Goal: Transaction & Acquisition: Purchase product/service

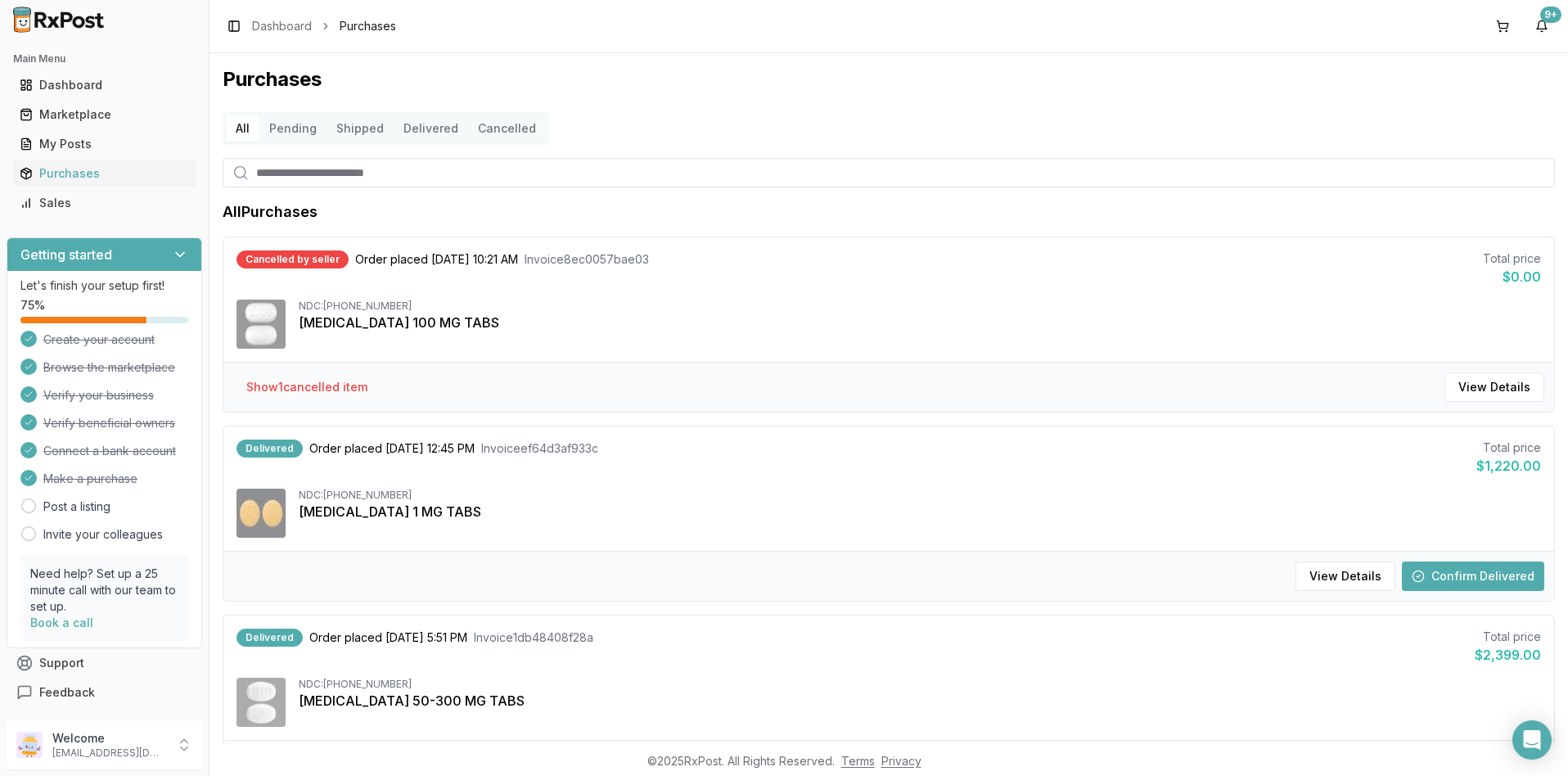
click at [1451, 578] on button "Confirm Delivered" at bounding box center [1473, 576] width 142 height 30
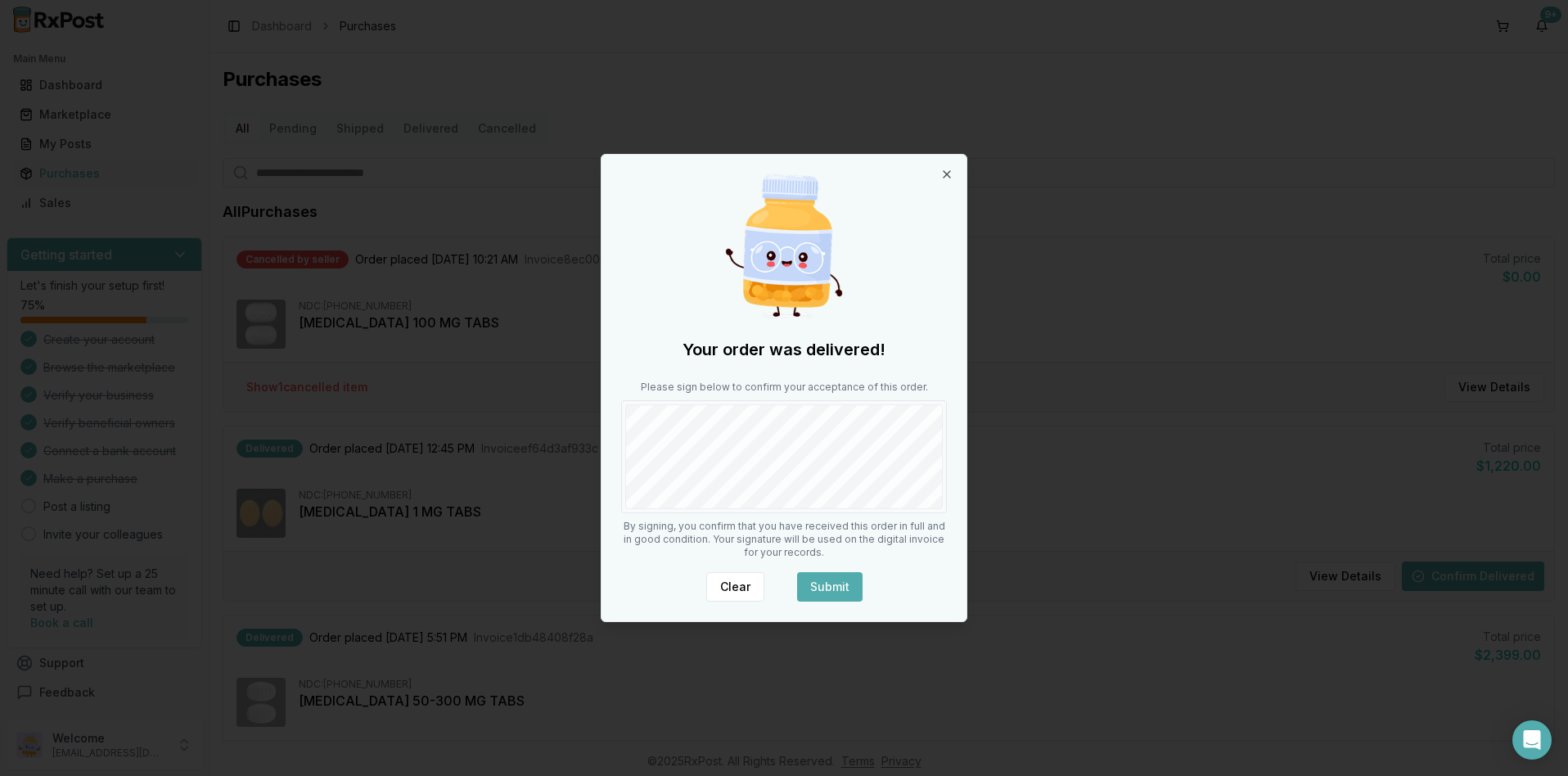
click at [835, 586] on button "Submit" at bounding box center [829, 587] width 65 height 30
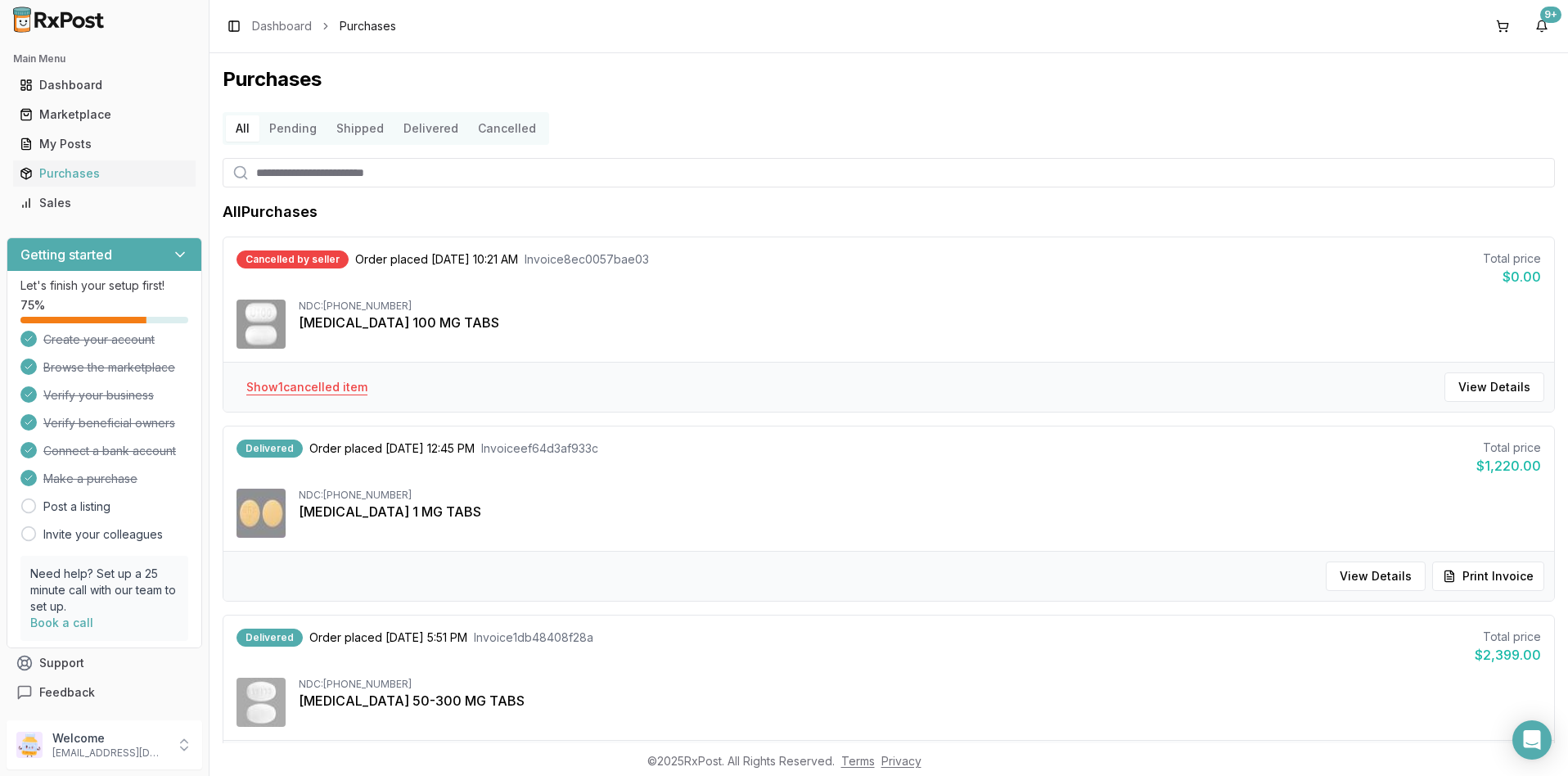
click at [326, 390] on button "Show 1 cancelled item" at bounding box center [307, 388] width 147 height 30
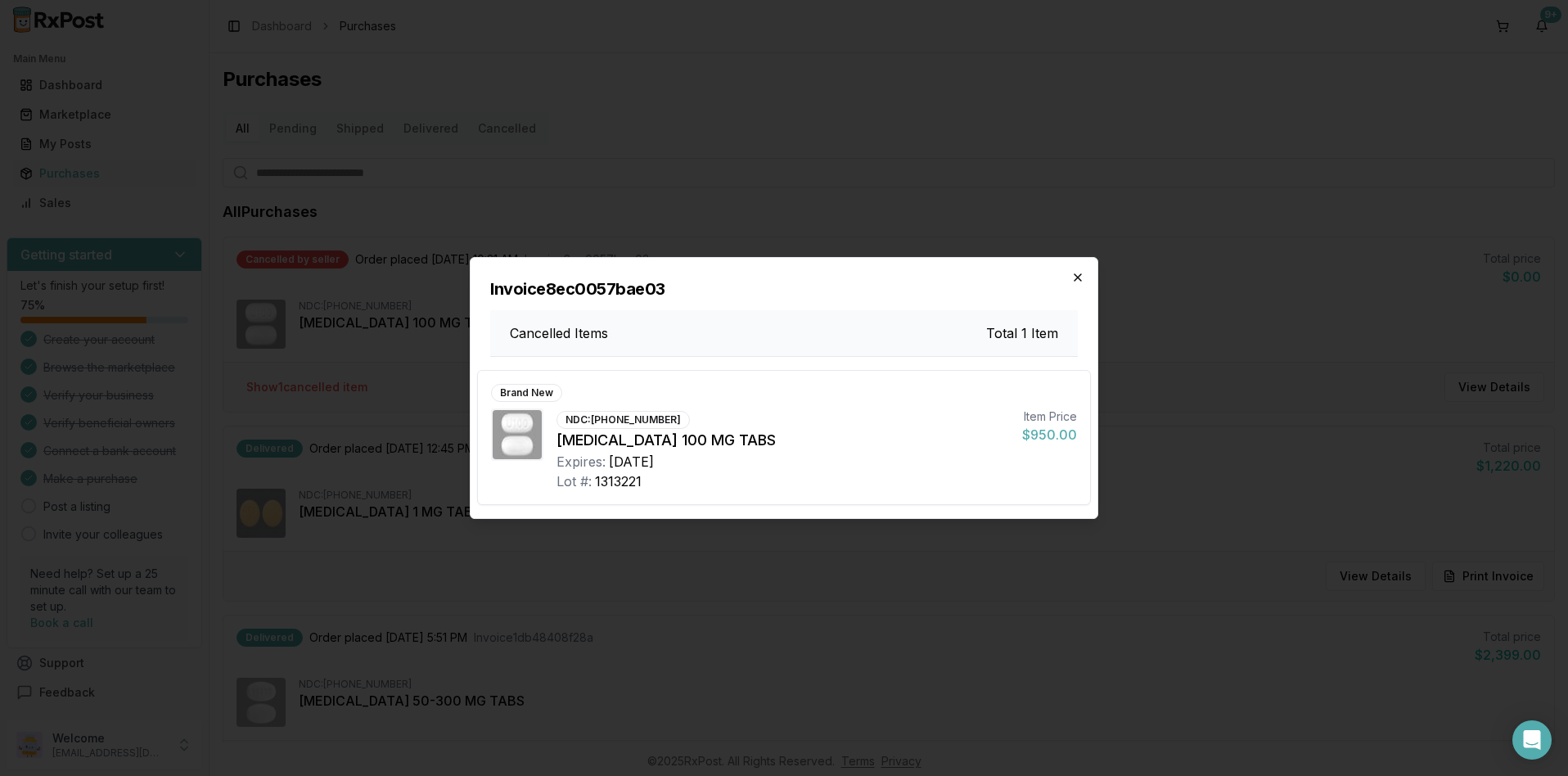
click at [1079, 275] on icon "button" at bounding box center [1078, 278] width 13 height 13
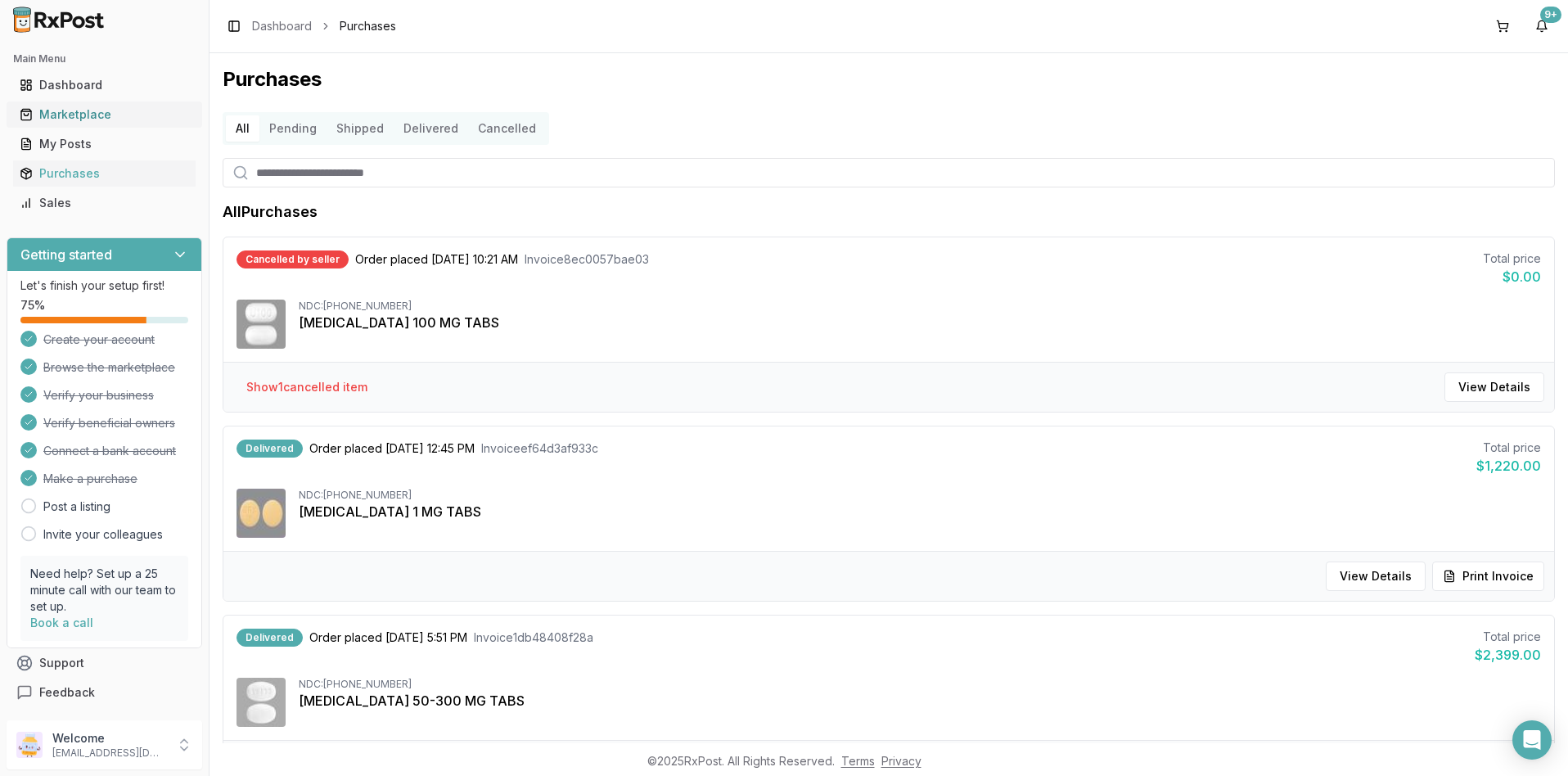
click at [61, 116] on div "Marketplace" at bounding box center [104, 115] width 169 height 17
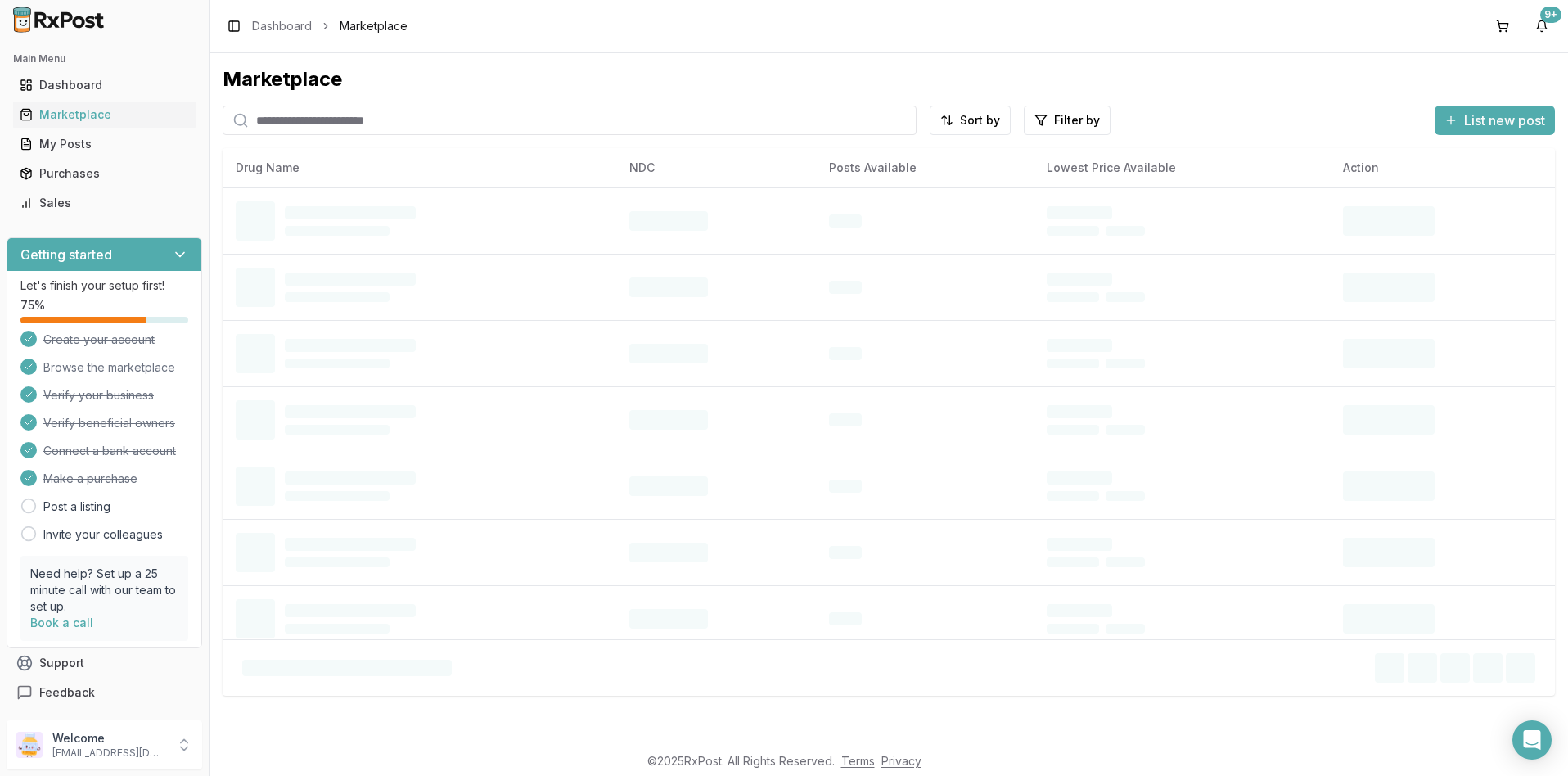
click at [421, 126] on input "search" at bounding box center [570, 121] width 694 height 30
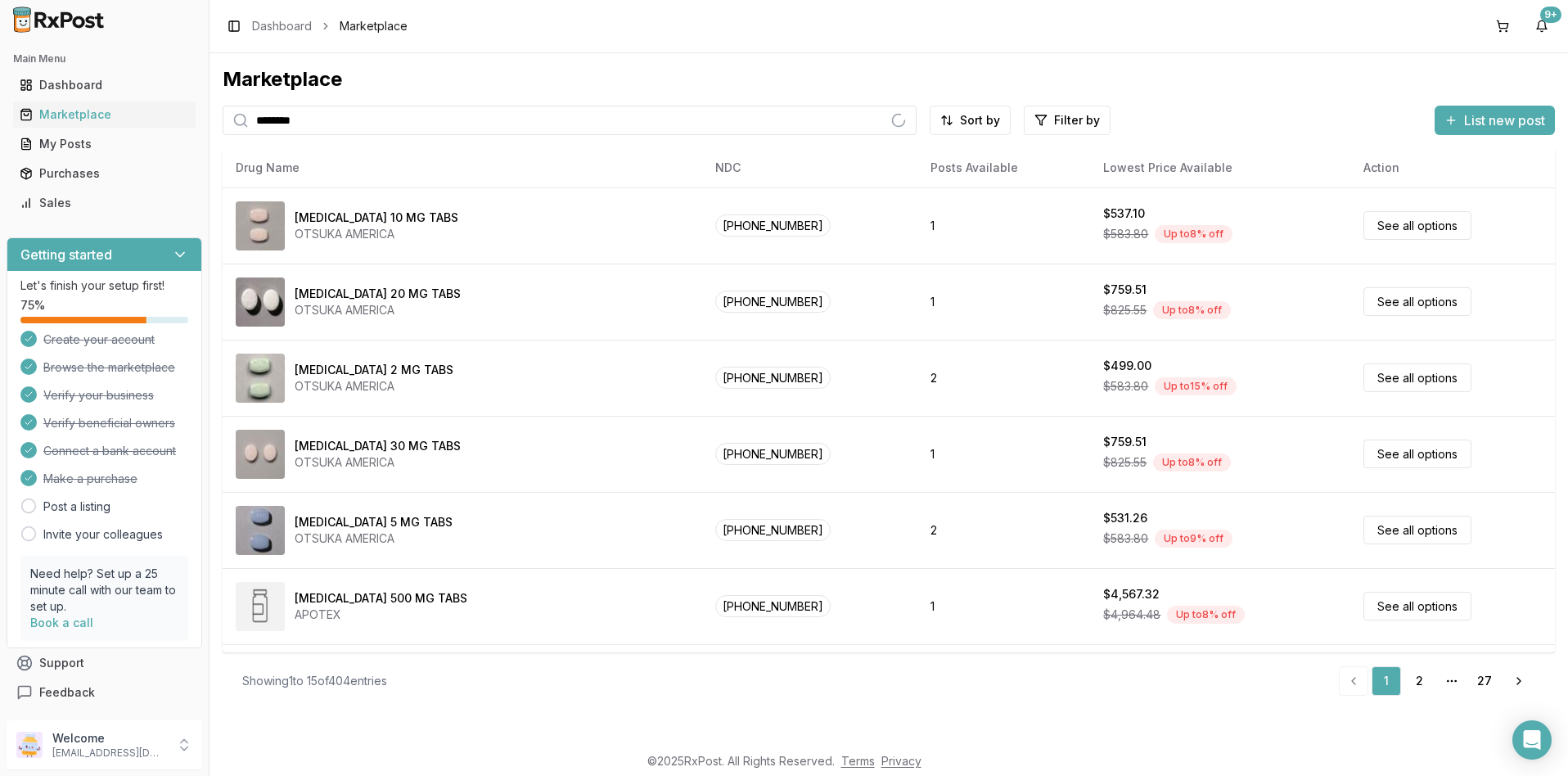
type input "*******"
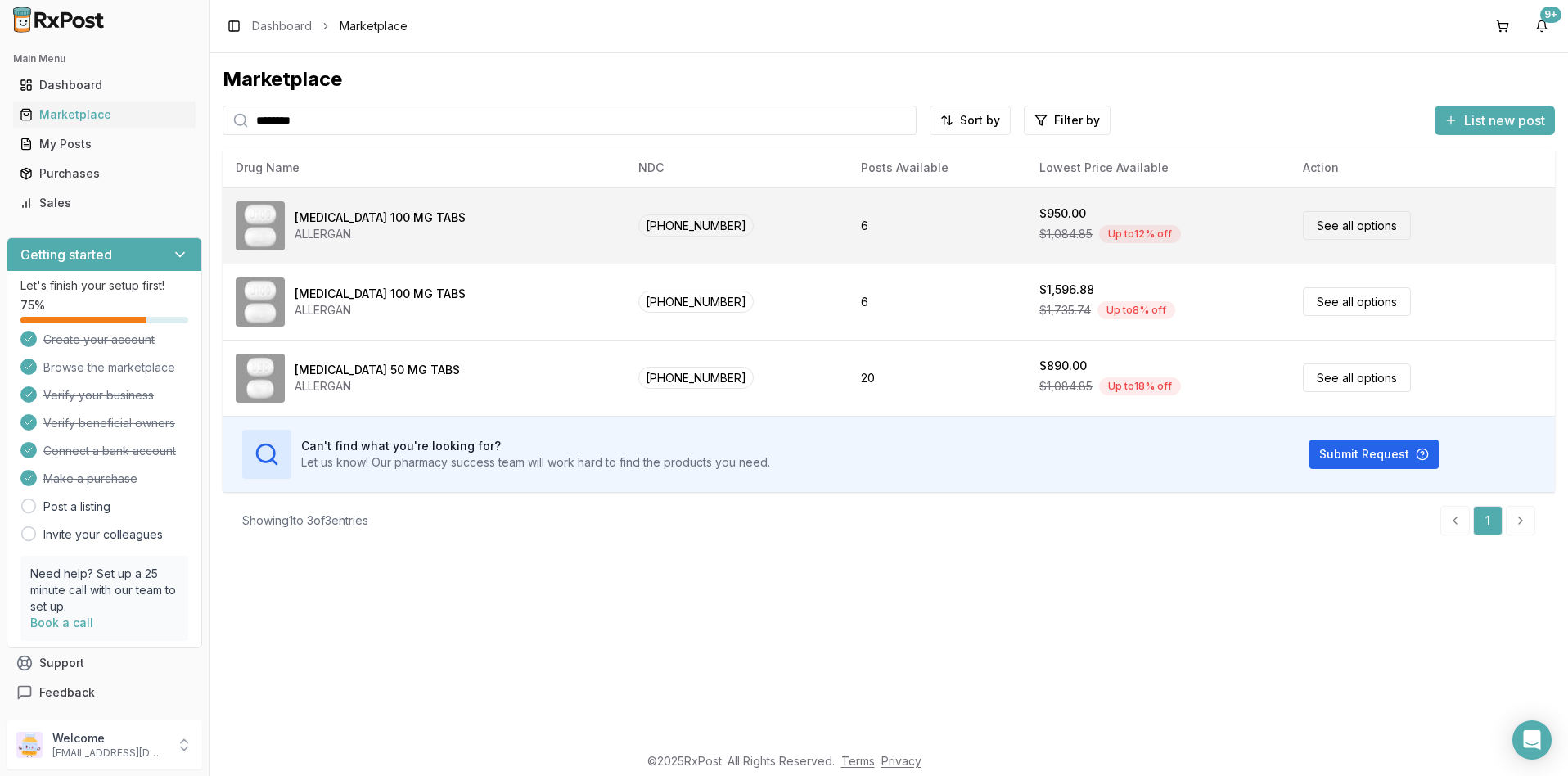
click at [1309, 228] on link "See all options" at bounding box center [1356, 225] width 108 height 29
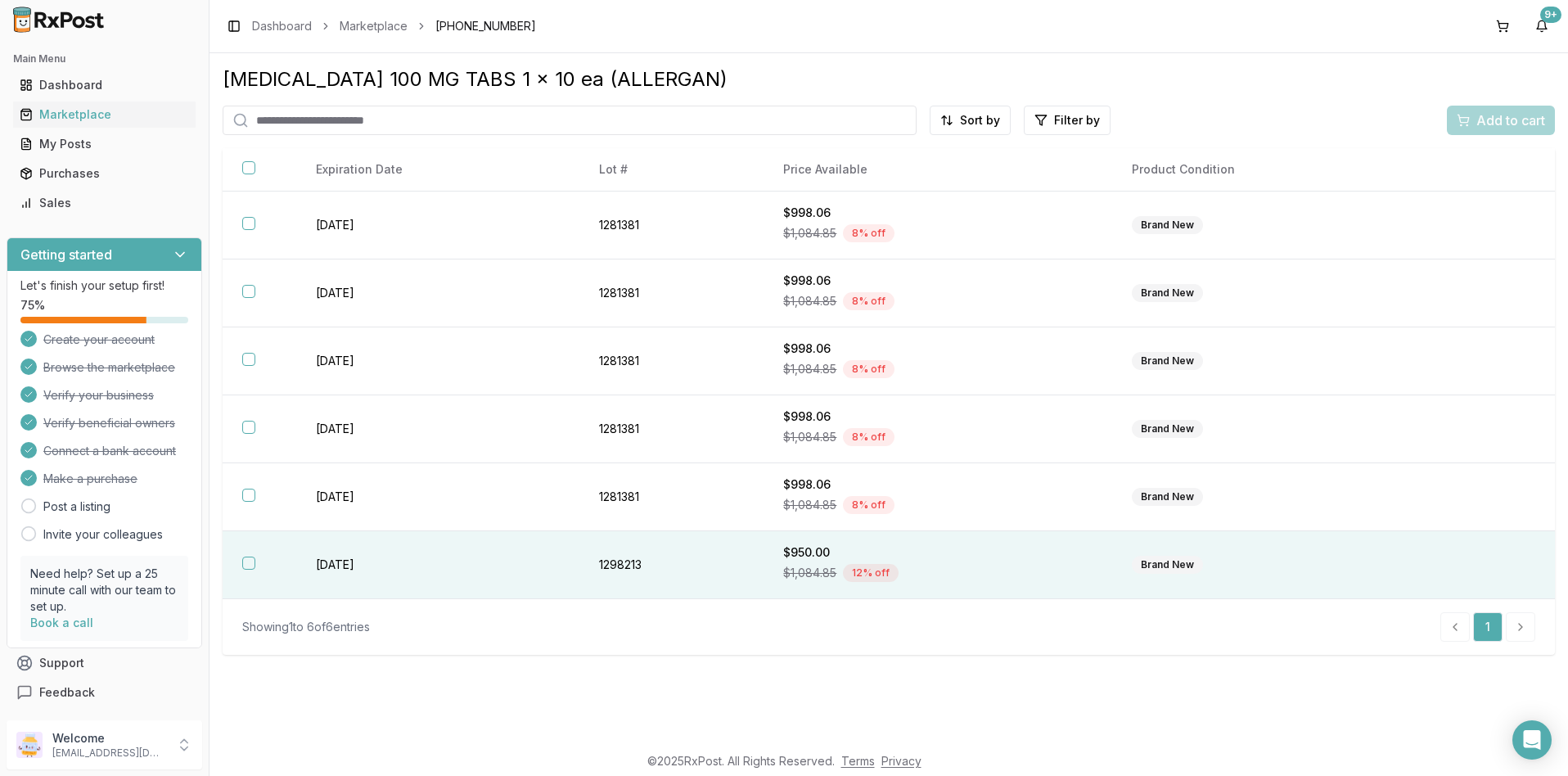
click at [249, 564] on button "button" at bounding box center [249, 563] width 13 height 13
click at [1511, 119] on span "Add to cart" at bounding box center [1510, 121] width 69 height 20
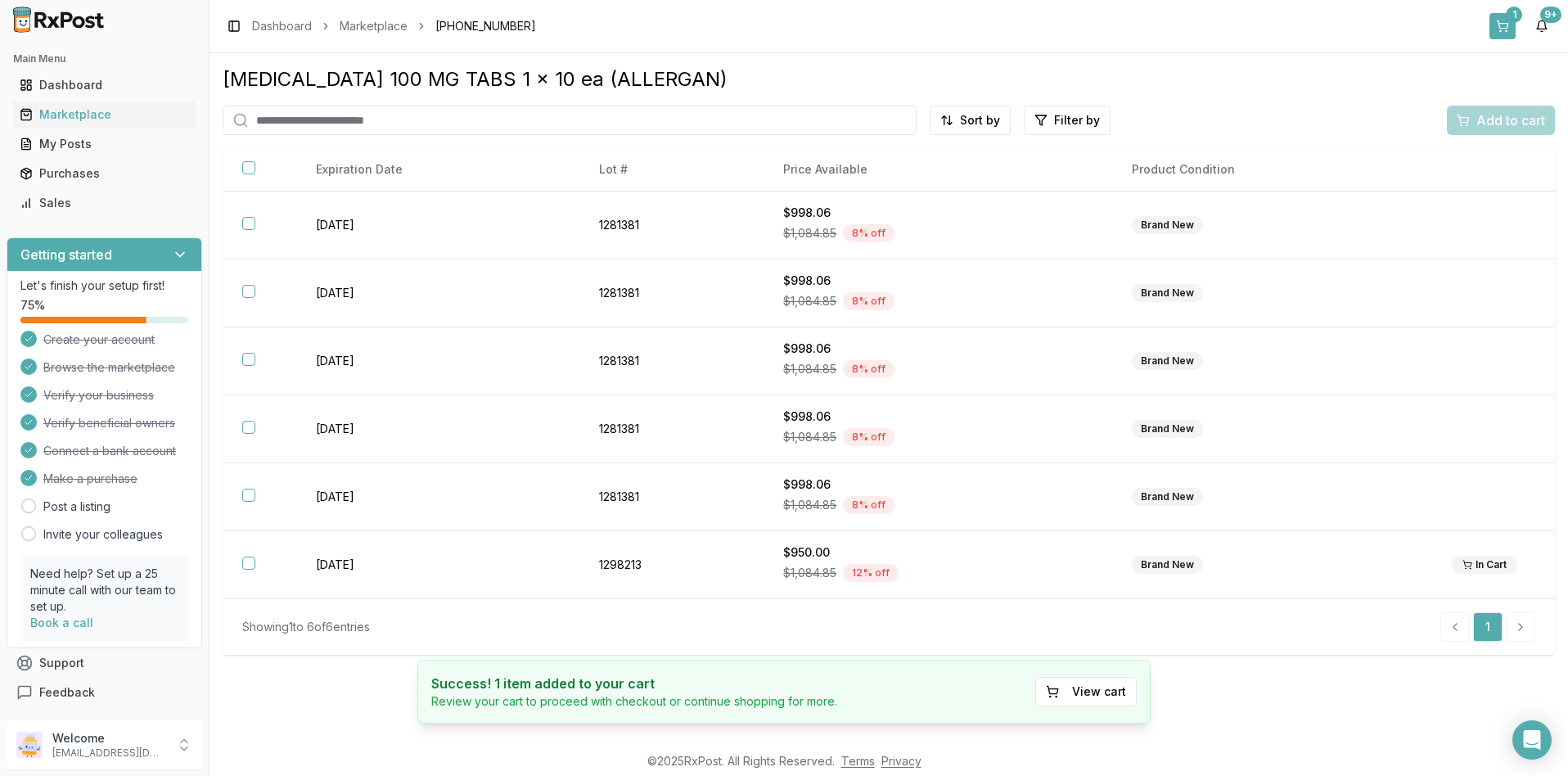
click at [1504, 26] on button "1" at bounding box center [1503, 26] width 26 height 26
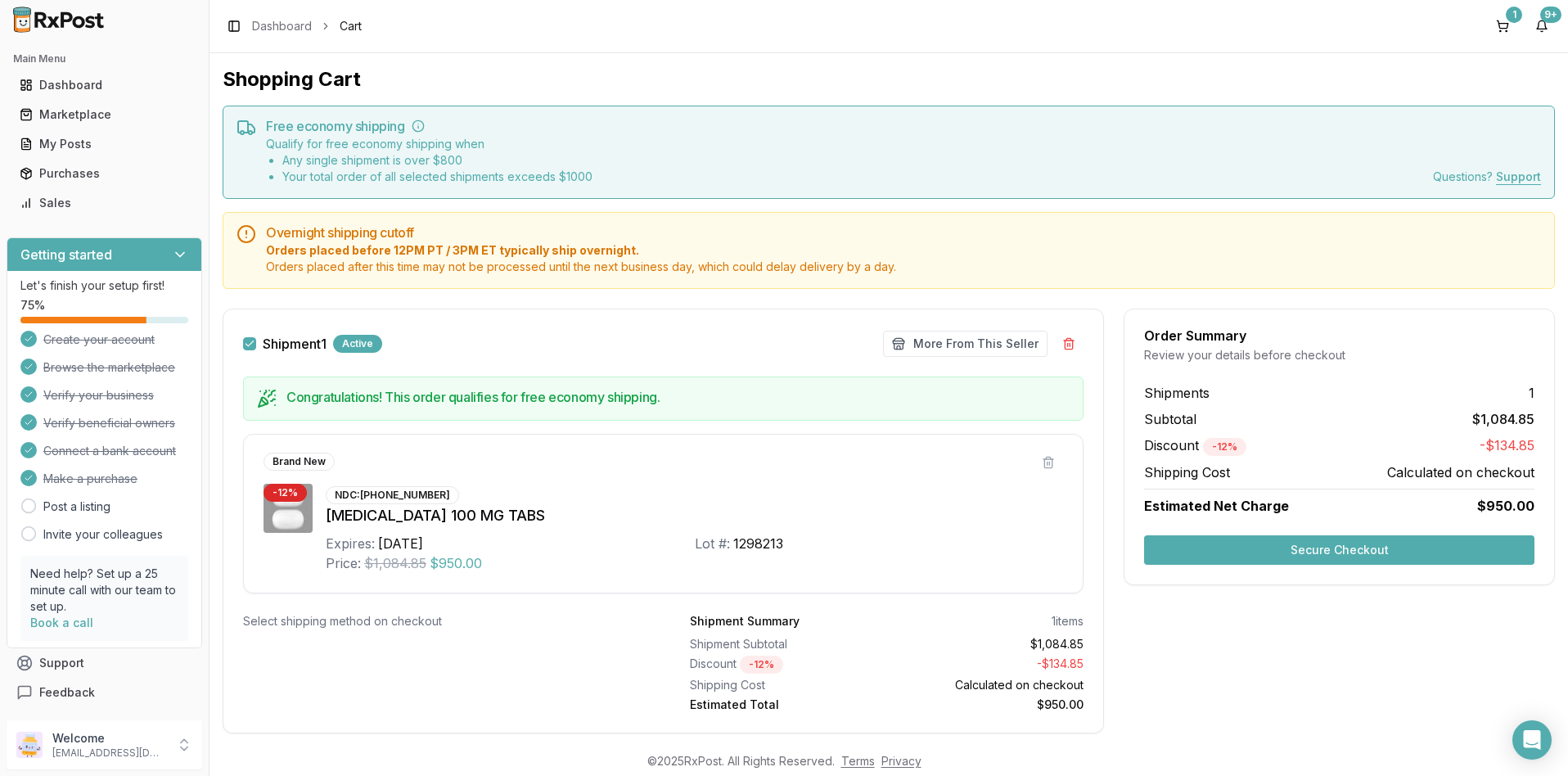
click at [1341, 551] on button "Secure Checkout" at bounding box center [1339, 550] width 390 height 30
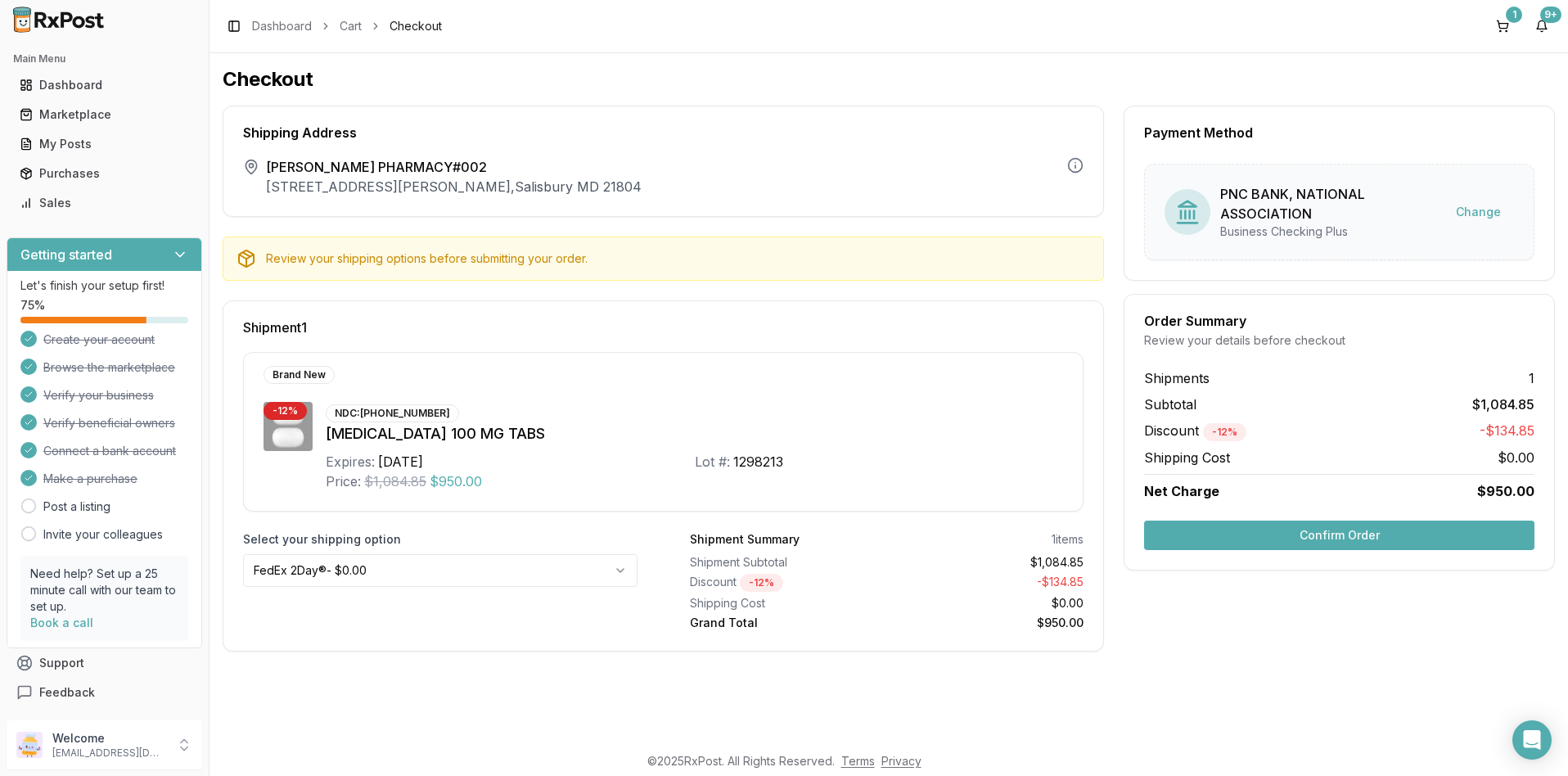
click at [1294, 537] on button "Confirm Order" at bounding box center [1339, 536] width 390 height 30
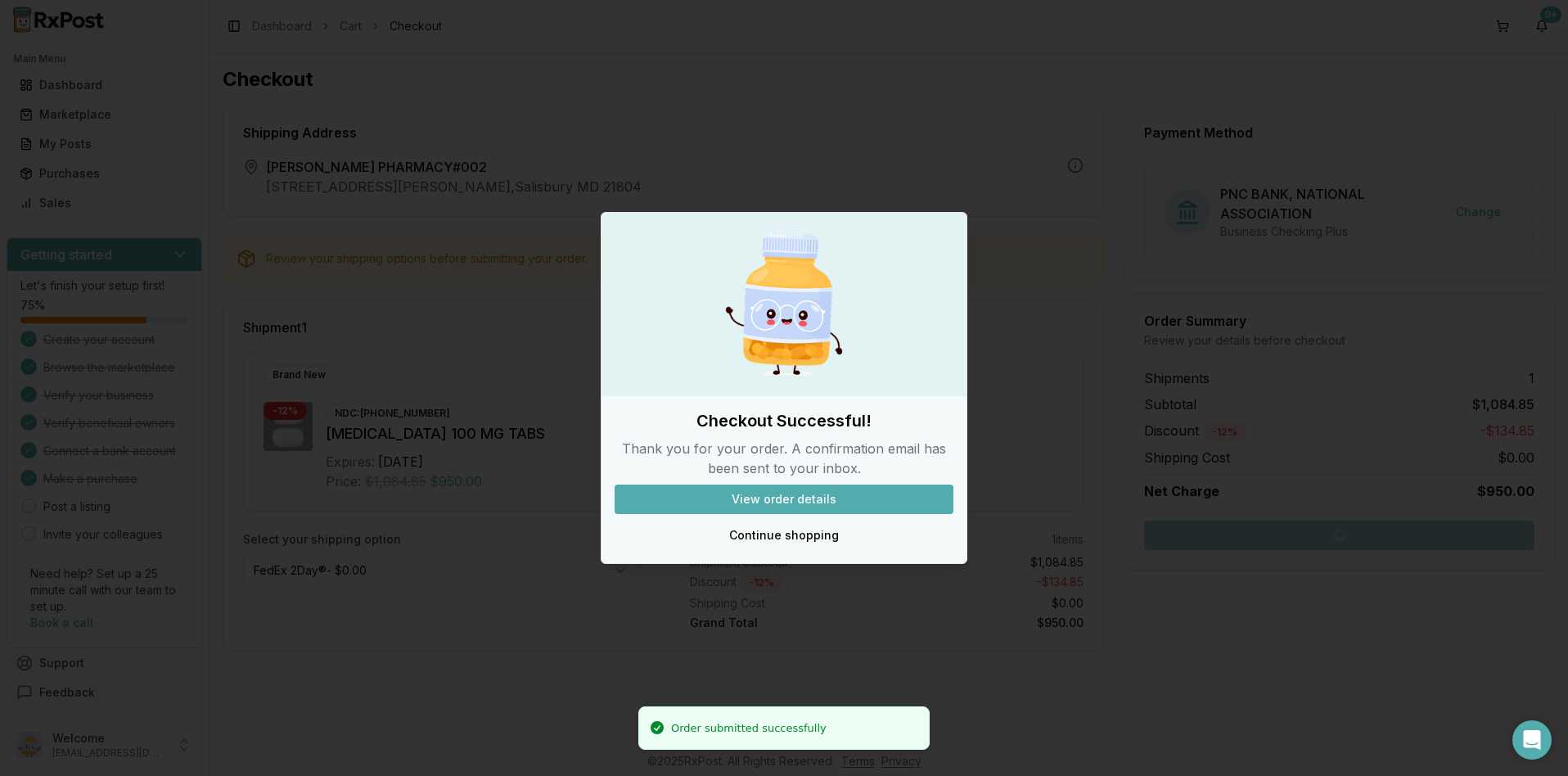
click at [765, 498] on button "View order details" at bounding box center [784, 499] width 339 height 30
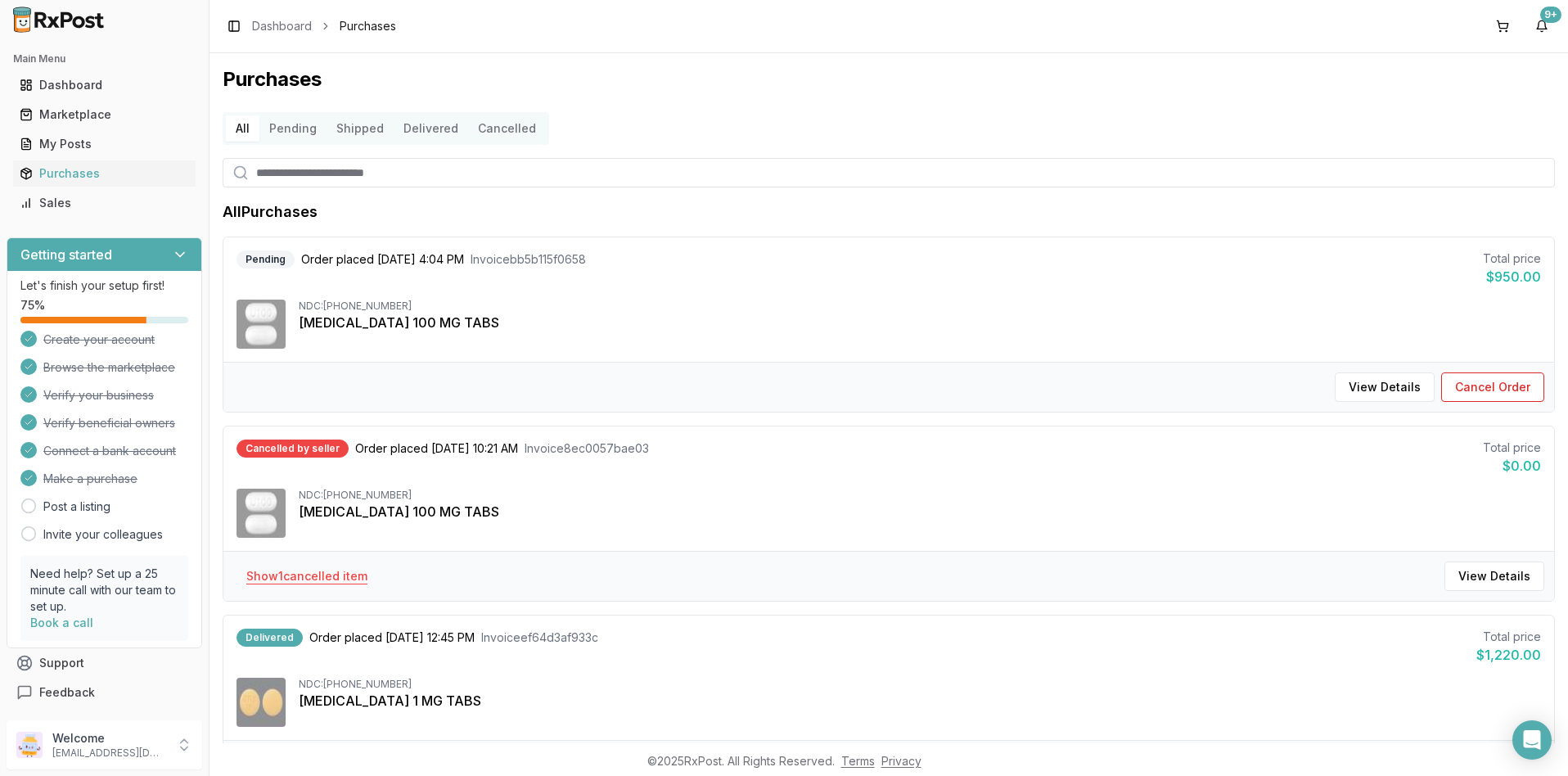
click at [325, 578] on button "Show 1 cancelled item" at bounding box center [307, 576] width 147 height 30
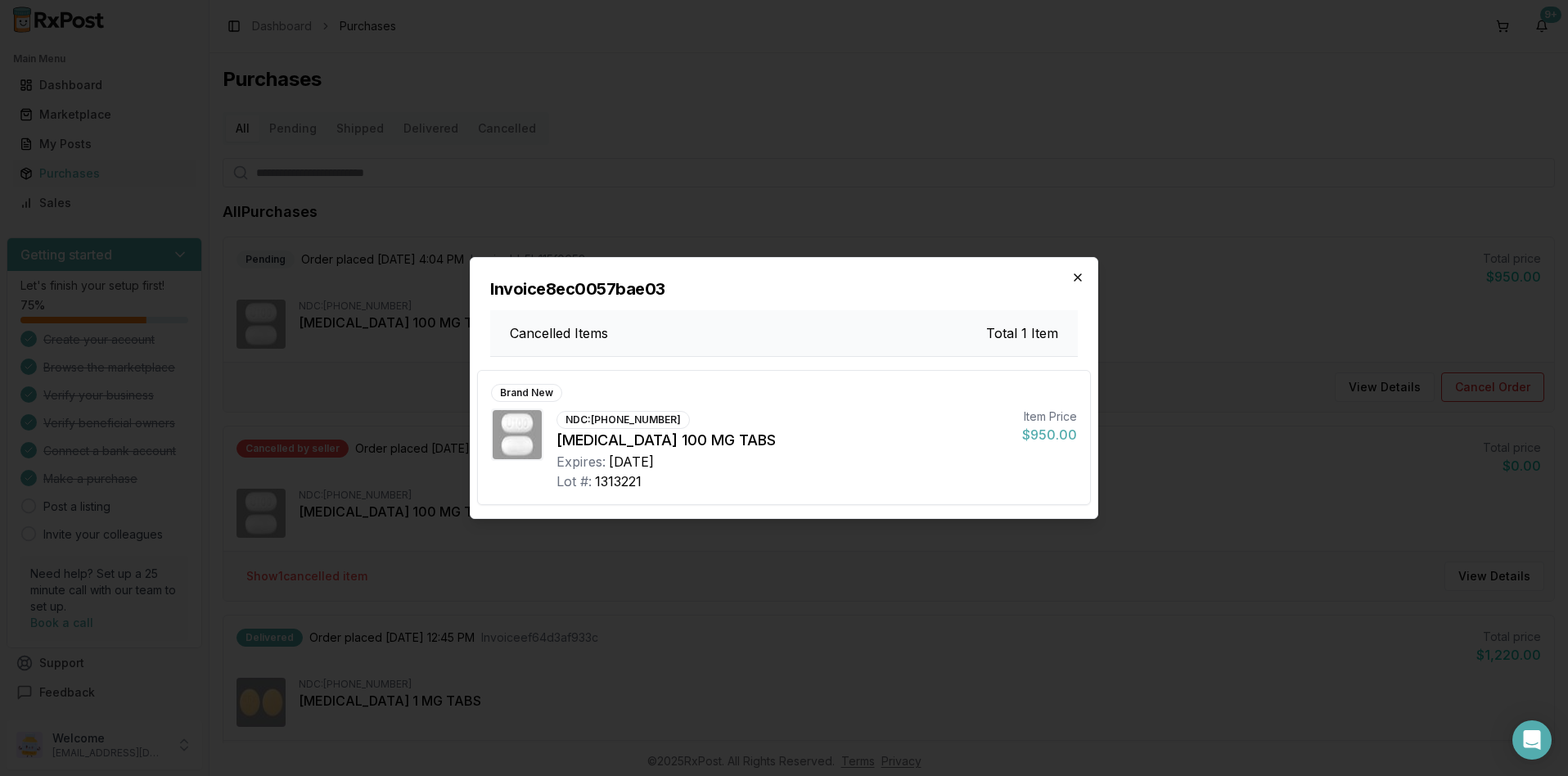
click at [1075, 282] on icon "button" at bounding box center [1078, 278] width 13 height 13
